Goal: Check status

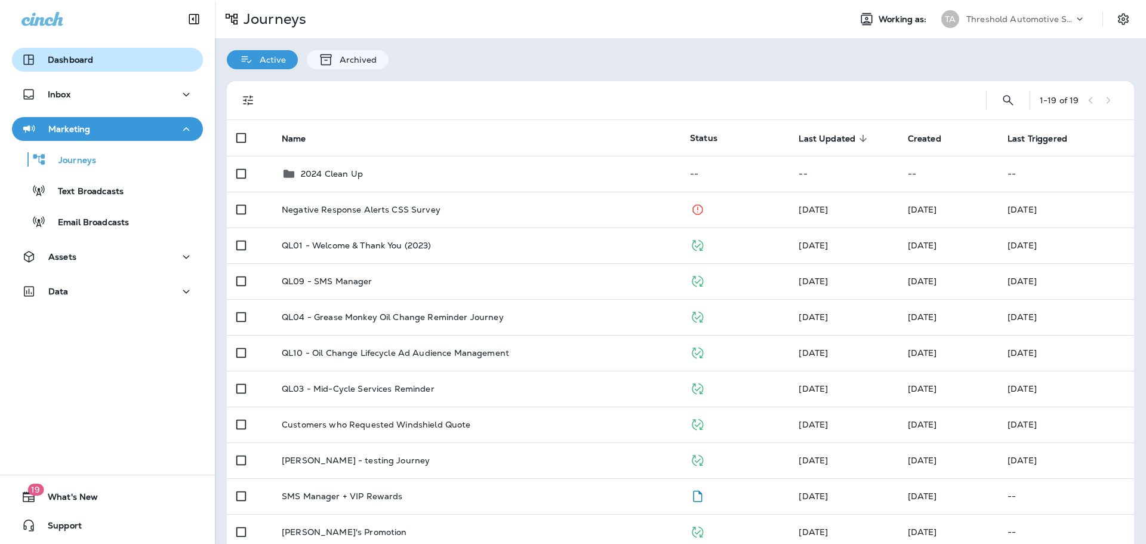
click at [78, 70] on button "Dashboard" at bounding box center [107, 60] width 191 height 24
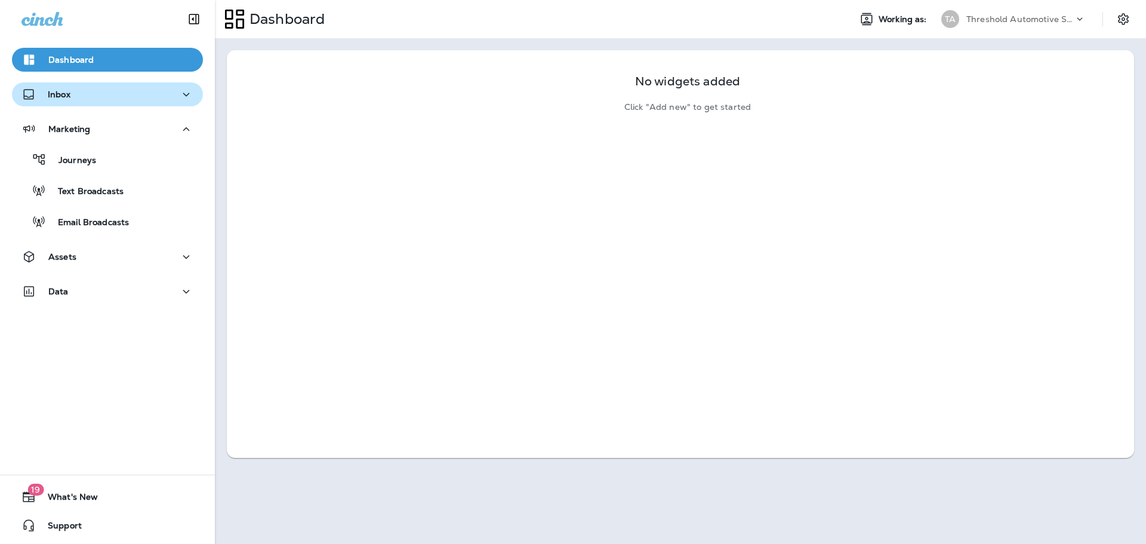
click at [86, 101] on div "Inbox" at bounding box center [107, 94] width 172 height 15
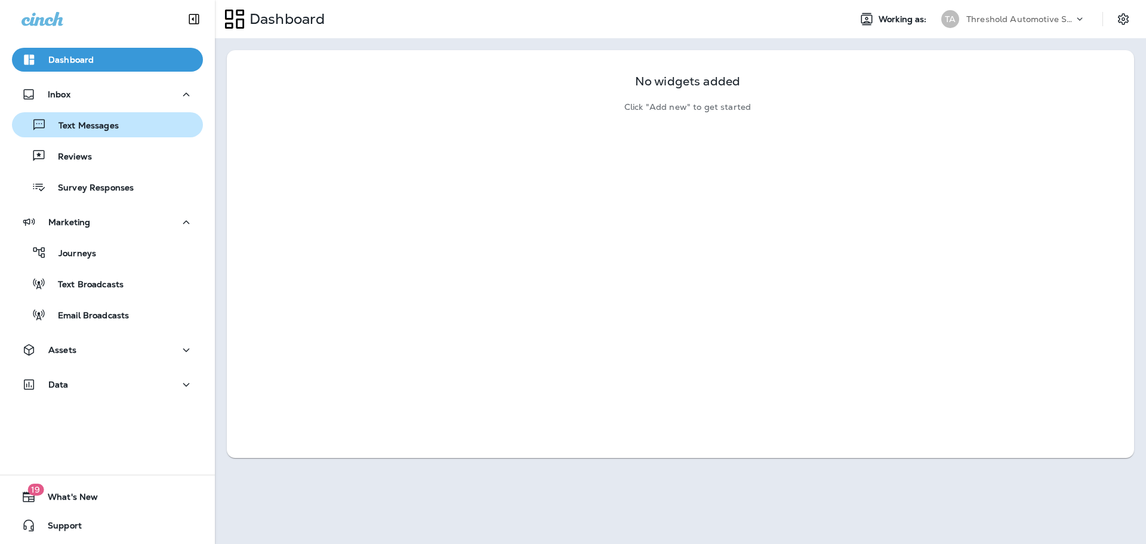
click at [94, 131] on p "Text Messages" at bounding box center [83, 126] width 72 height 11
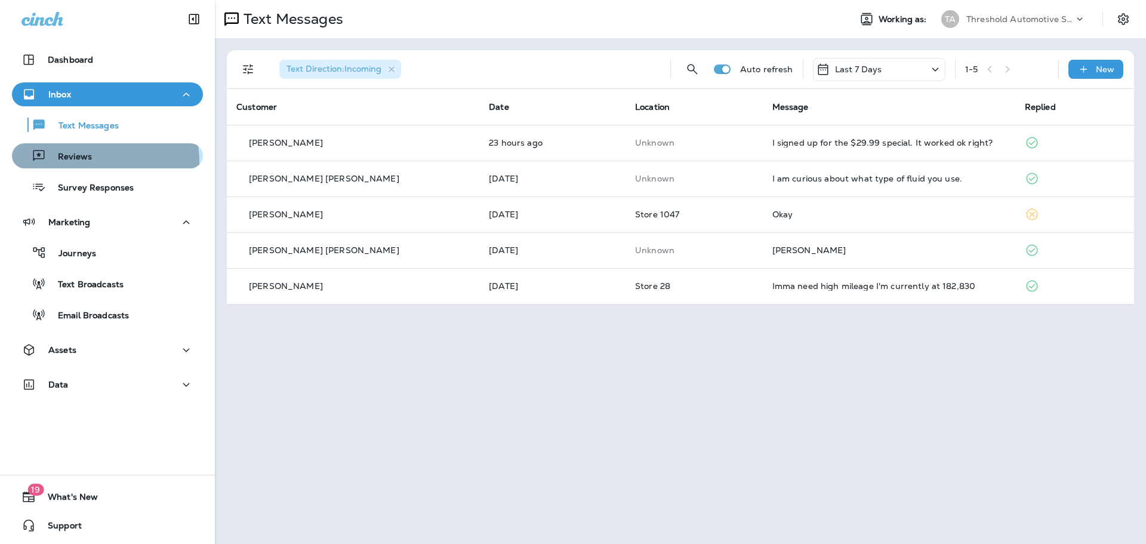
click at [99, 162] on div "Reviews" at bounding box center [107, 156] width 181 height 18
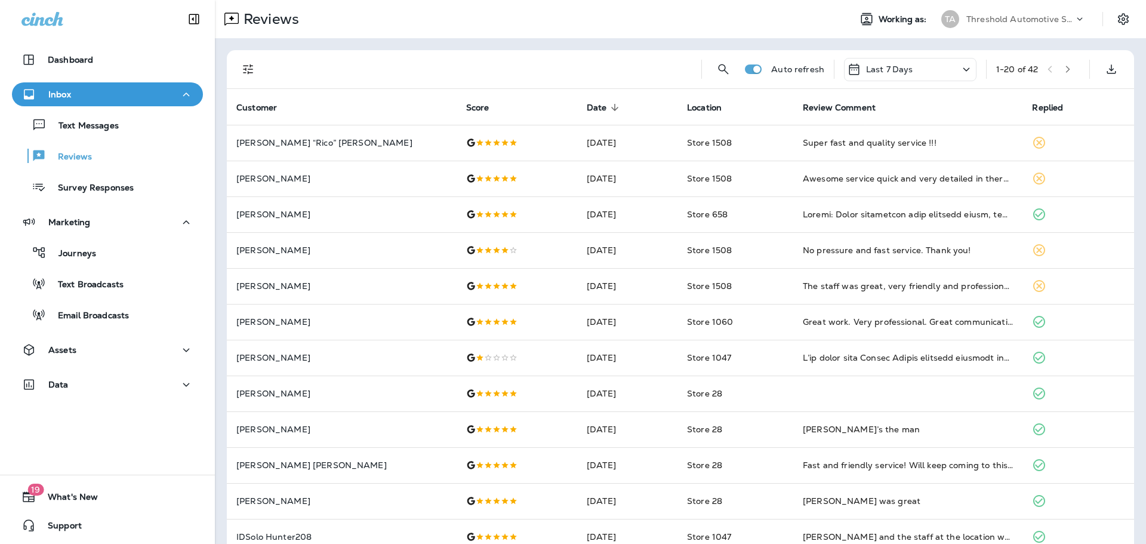
click at [252, 69] on icon "Filters" at bounding box center [248, 69] width 14 height 14
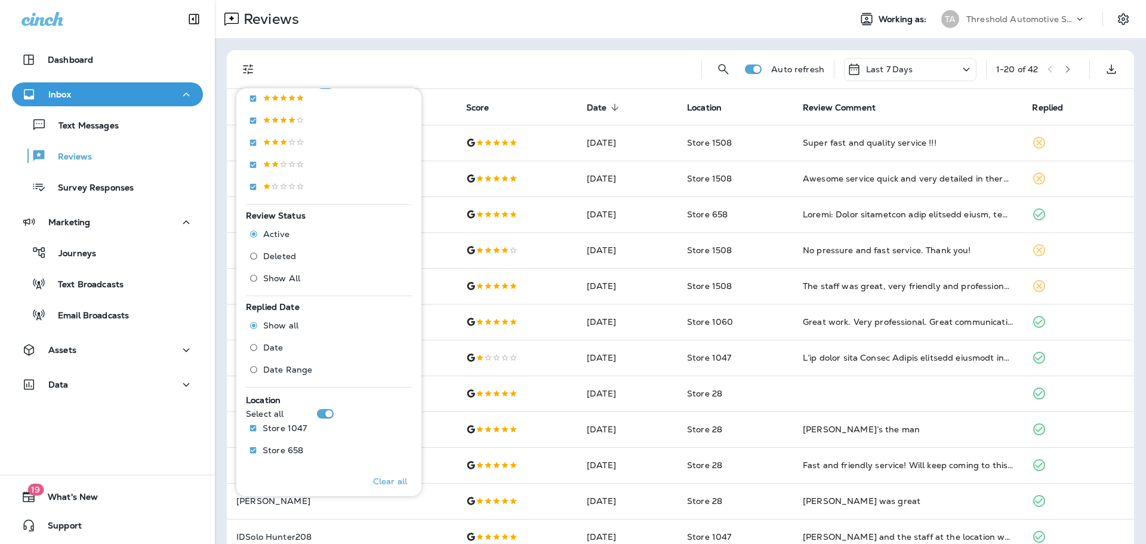
scroll to position [343, 0]
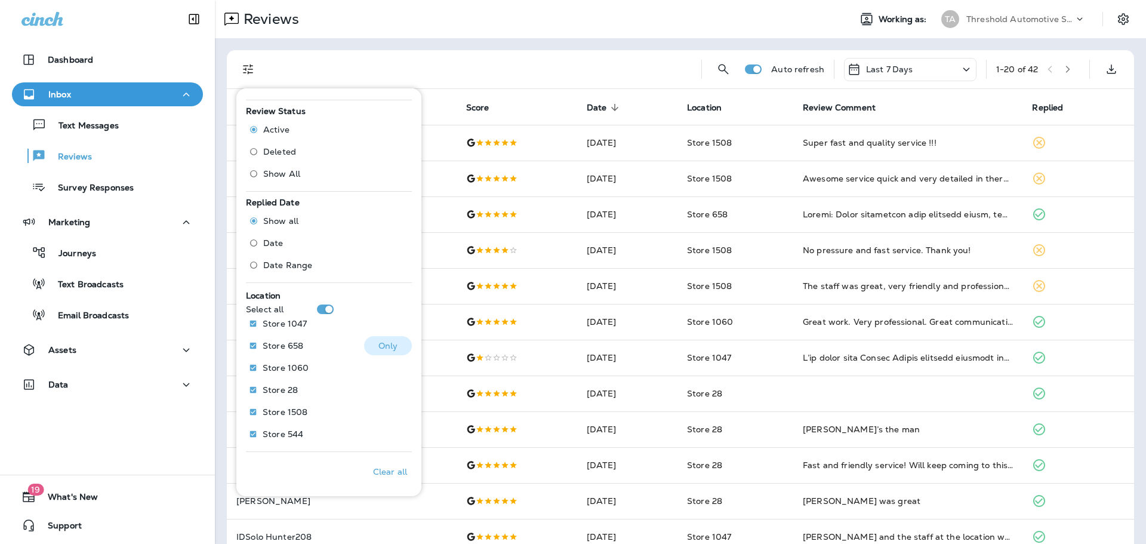
click at [392, 346] on button "Only" at bounding box center [388, 345] width 48 height 19
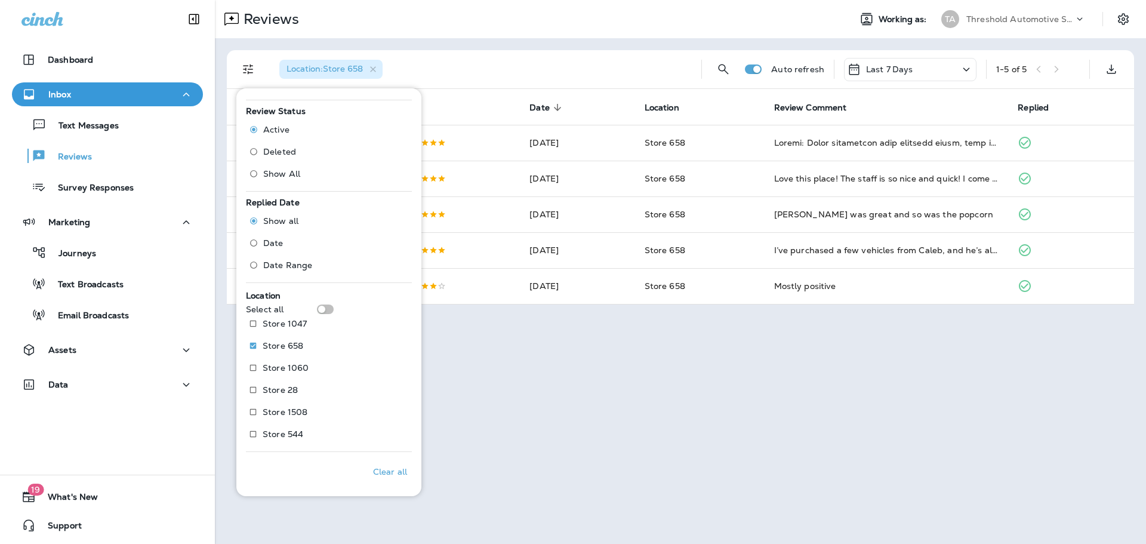
click at [536, 37] on div "Reviews Working as: TA Threshold Automotive Service dba Grease Monkey" at bounding box center [680, 19] width 931 height 38
